Goal: Task Accomplishment & Management: Manage account settings

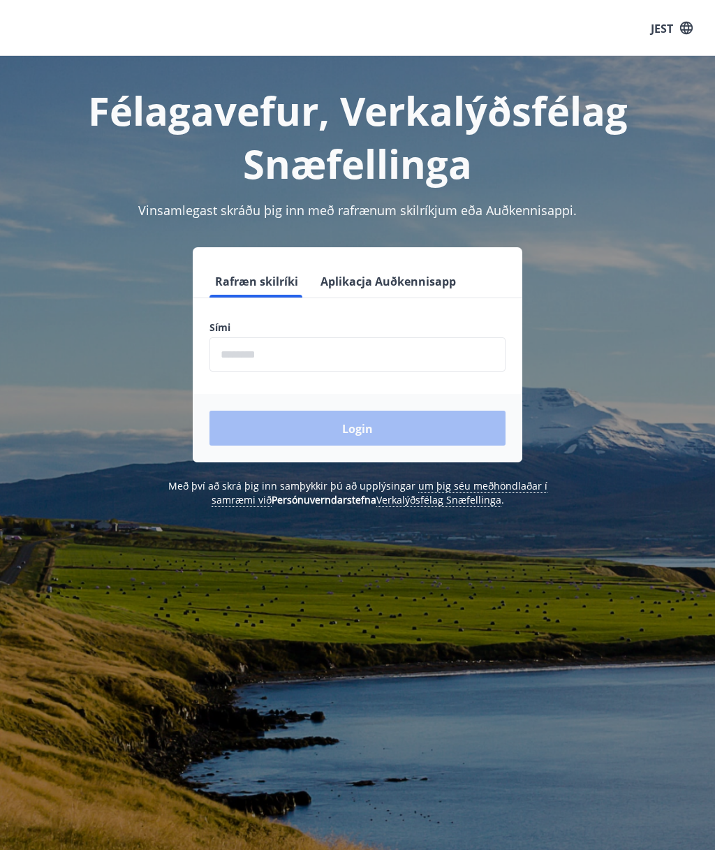
click at [429, 286] on font "Aplikacja Auðkennisapp" at bounding box center [387, 281] width 135 height 15
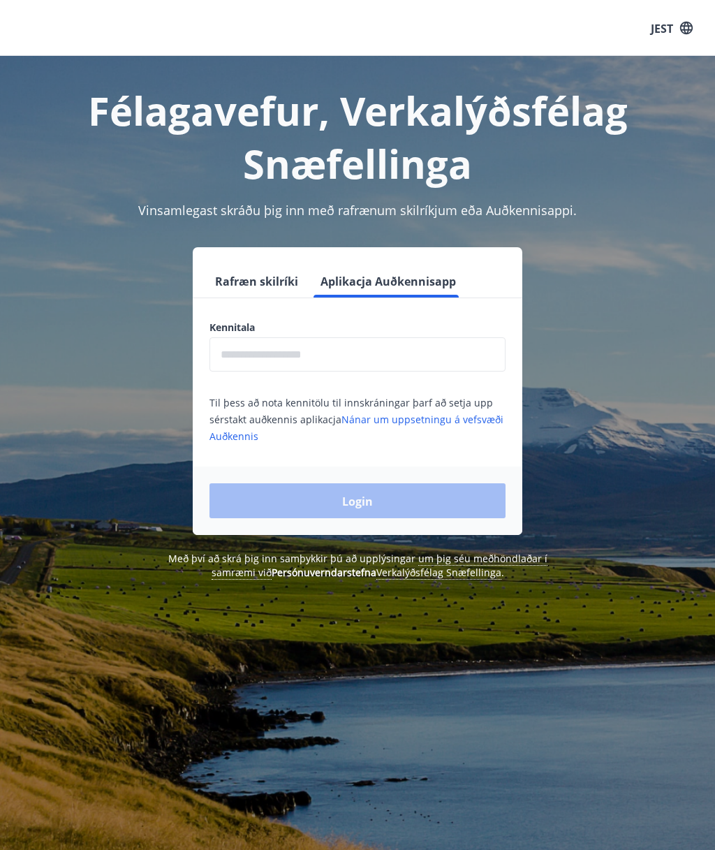
click at [406, 346] on input "text" at bounding box center [357, 354] width 296 height 34
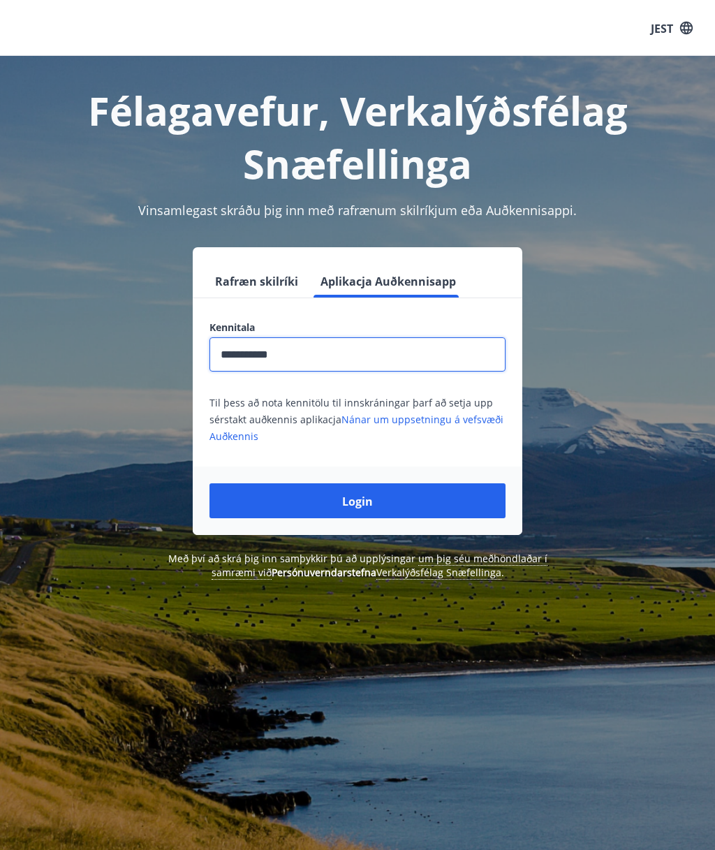
type input "**********"
click at [461, 493] on button "Login" at bounding box center [357, 500] width 296 height 35
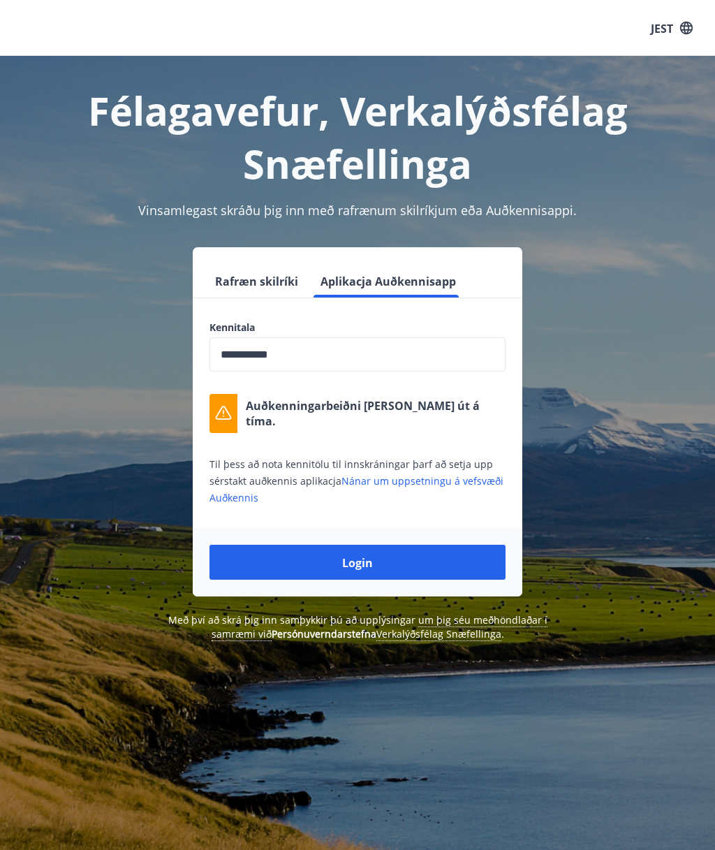
click at [260, 293] on button "Rafræn skilríki" at bounding box center [256, 281] width 94 height 34
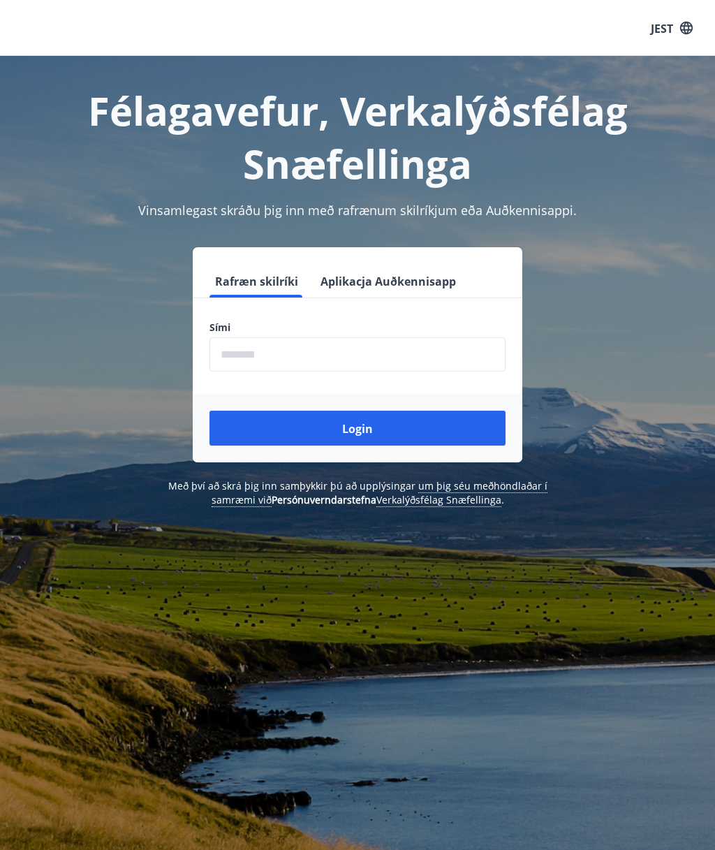
click at [427, 354] on input "phone" at bounding box center [357, 354] width 296 height 34
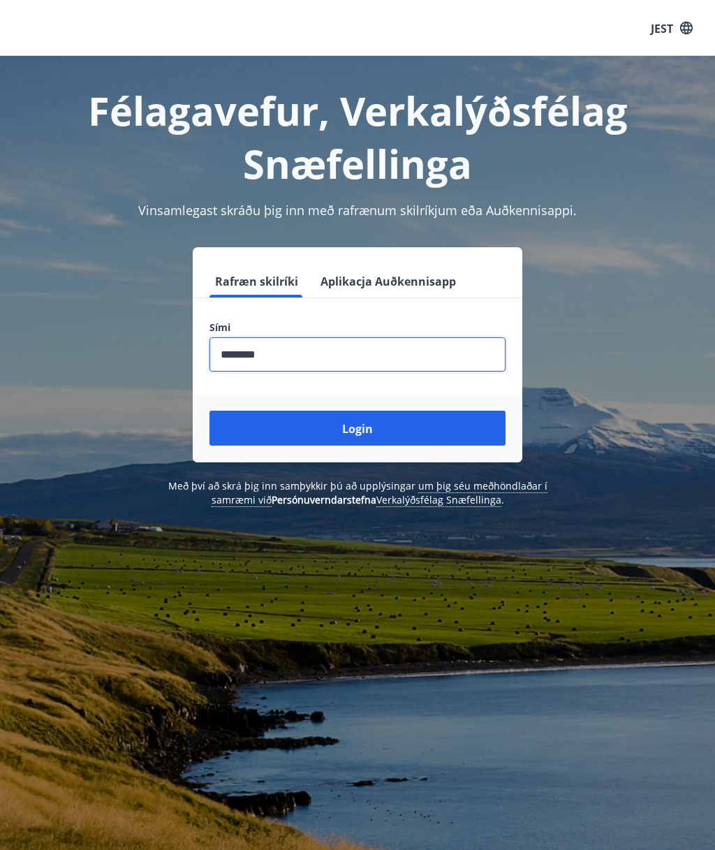
type input "********"
click at [450, 438] on button "Login" at bounding box center [357, 428] width 296 height 35
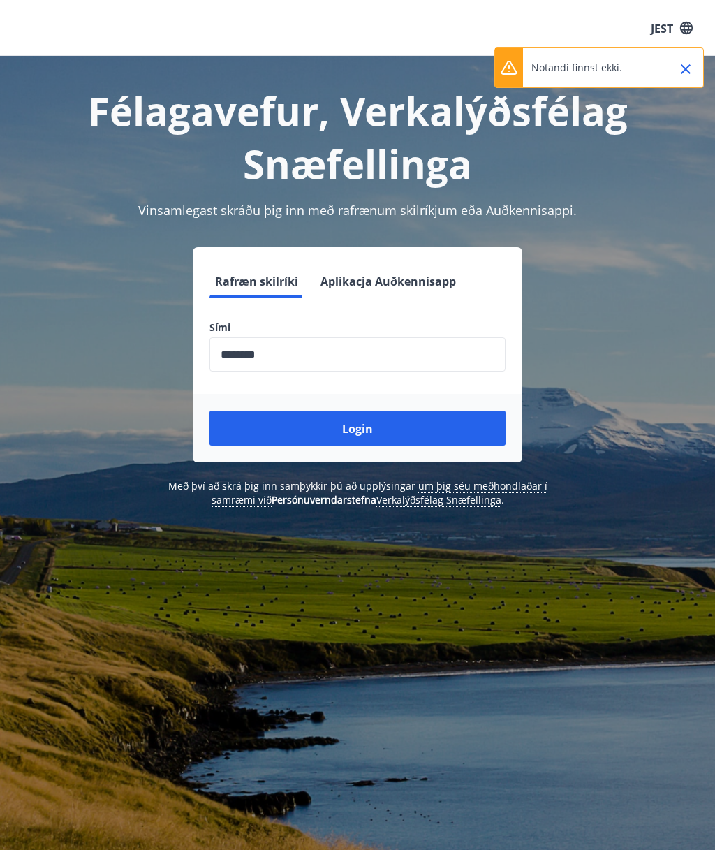
click at [679, 66] on icon "Zamknąć" at bounding box center [685, 69] width 17 height 17
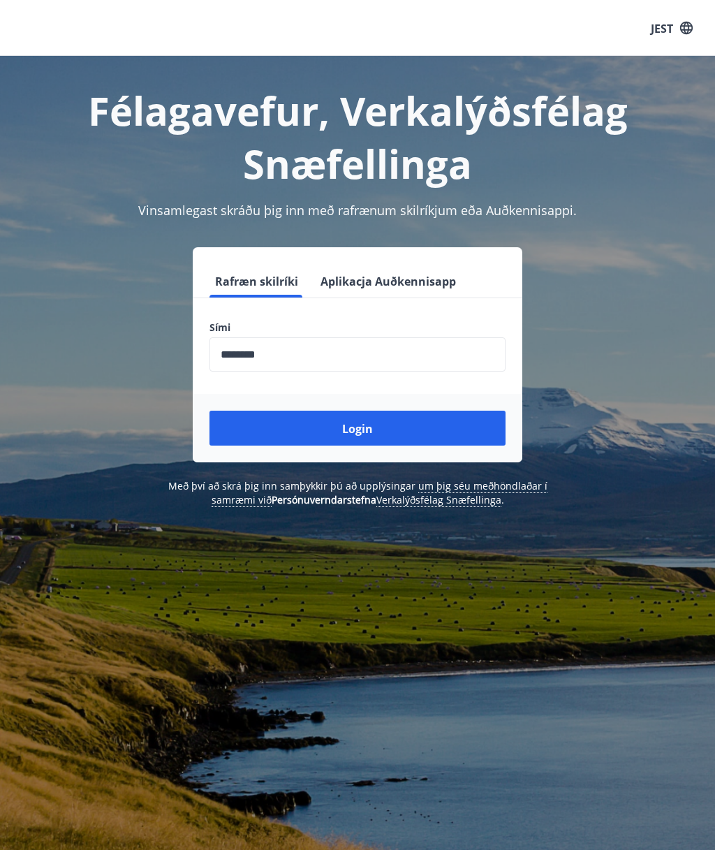
click at [418, 269] on button "Aplikacja Auðkennisapp" at bounding box center [388, 281] width 147 height 34
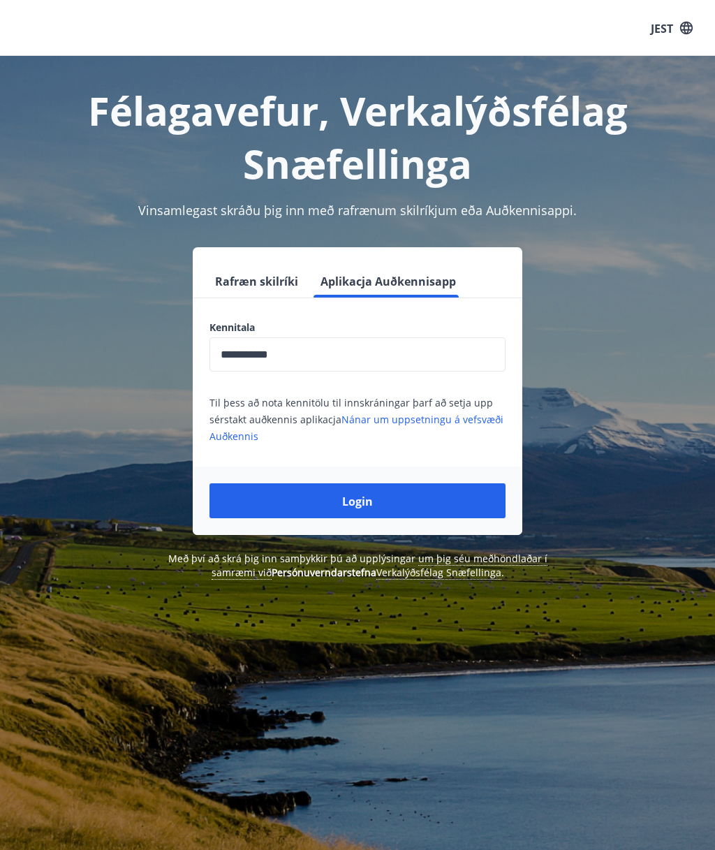
click at [438, 507] on button "Login" at bounding box center [357, 500] width 296 height 35
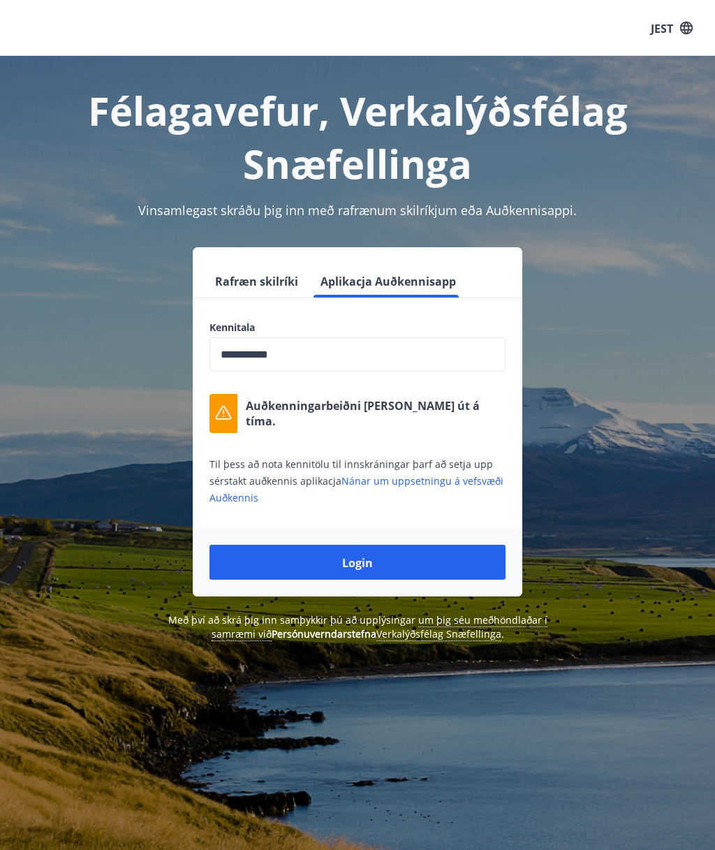
click at [436, 566] on button "Login" at bounding box center [357, 562] width 296 height 35
